Goal: Find specific page/section: Find specific page/section

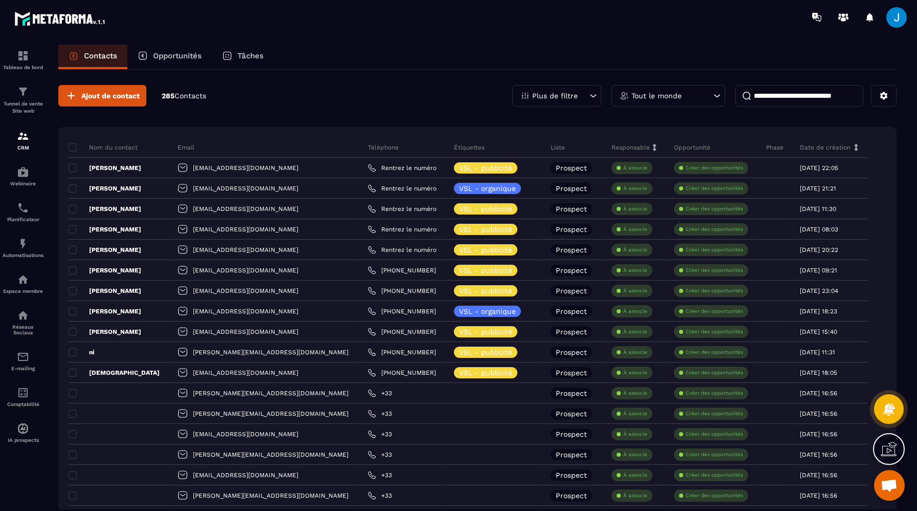
scroll to position [550, 0]
click at [17, 331] on p "Réseaux Sociaux" at bounding box center [23, 329] width 41 height 11
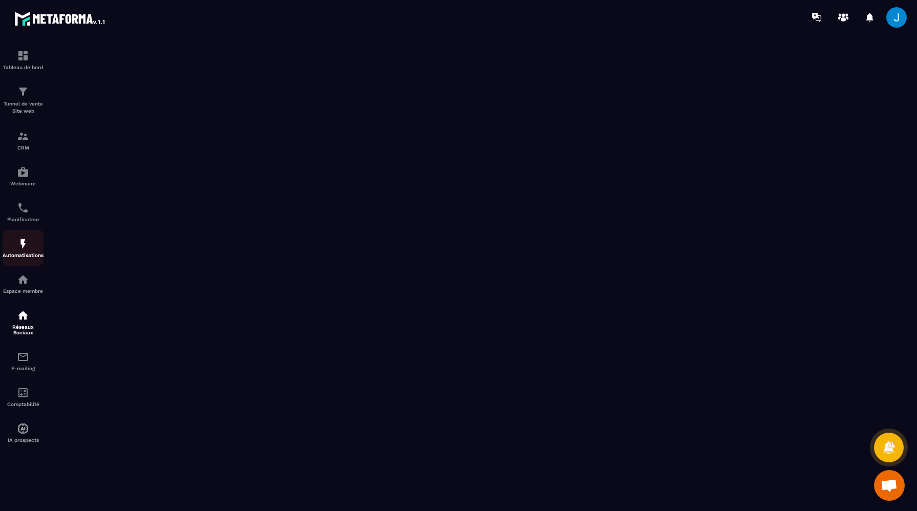
click at [23, 256] on p "Automatisations" at bounding box center [23, 255] width 41 height 6
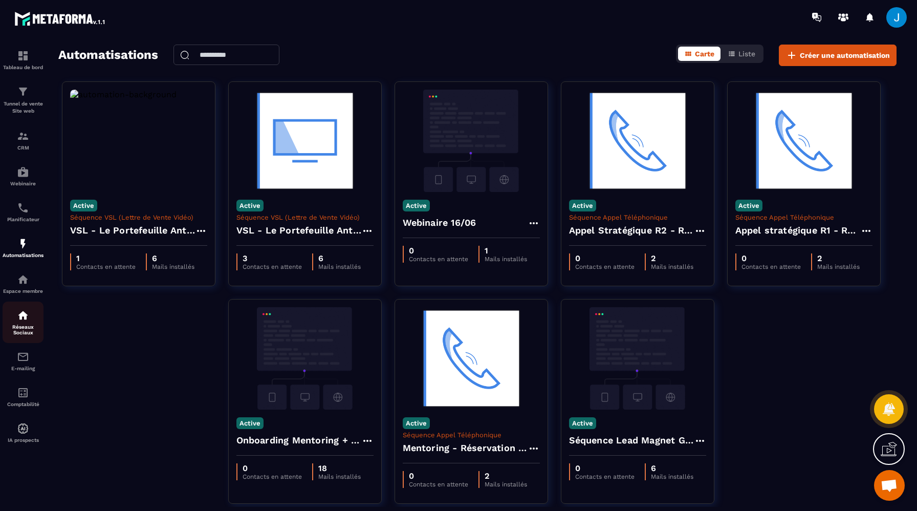
click at [27, 327] on p "Réseaux Sociaux" at bounding box center [23, 329] width 41 height 11
